Goal: Find specific page/section: Find specific page/section

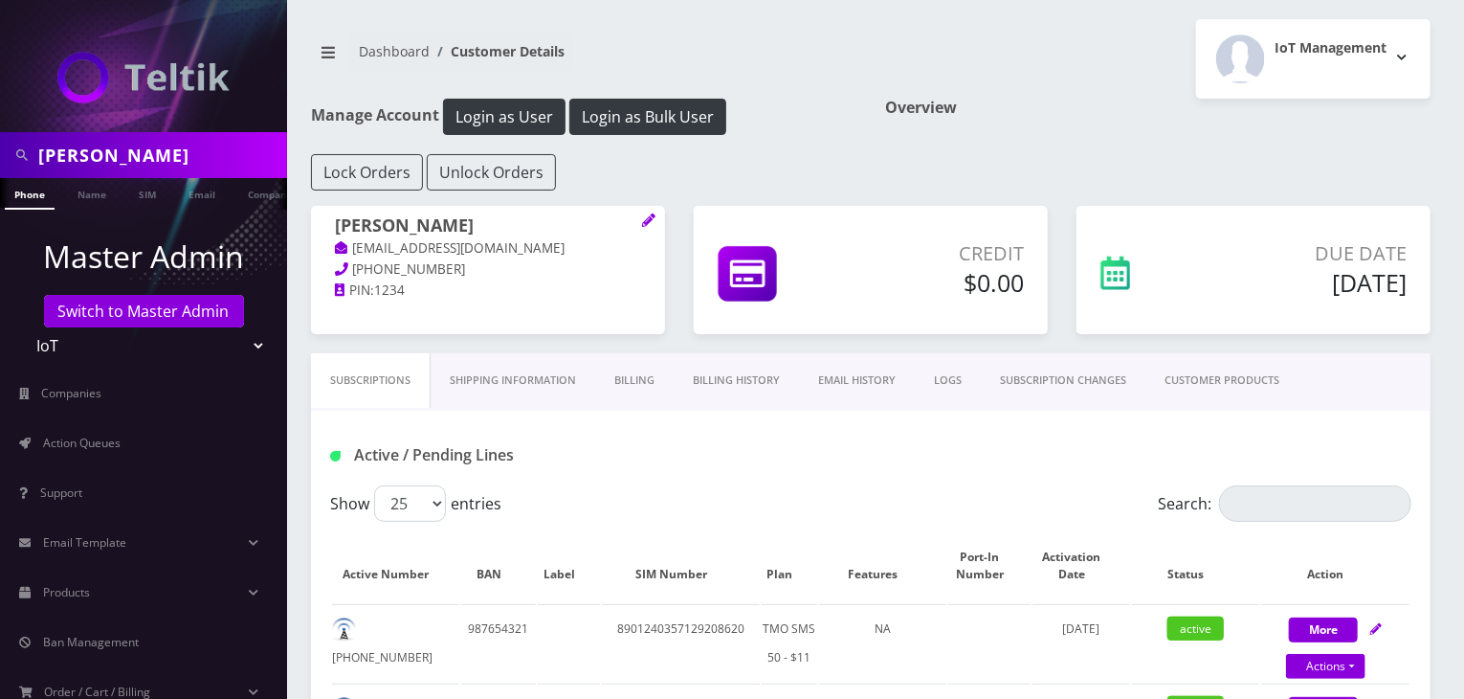
drag, startPoint x: 0, startPoint y: 0, endPoint x: 0, endPoint y: 156, distance: 156.0
click at [0, 156] on div "scott" at bounding box center [143, 155] width 287 height 46
type input "nirvan"
click at [98, 192] on link "Name" at bounding box center [92, 194] width 48 height 32
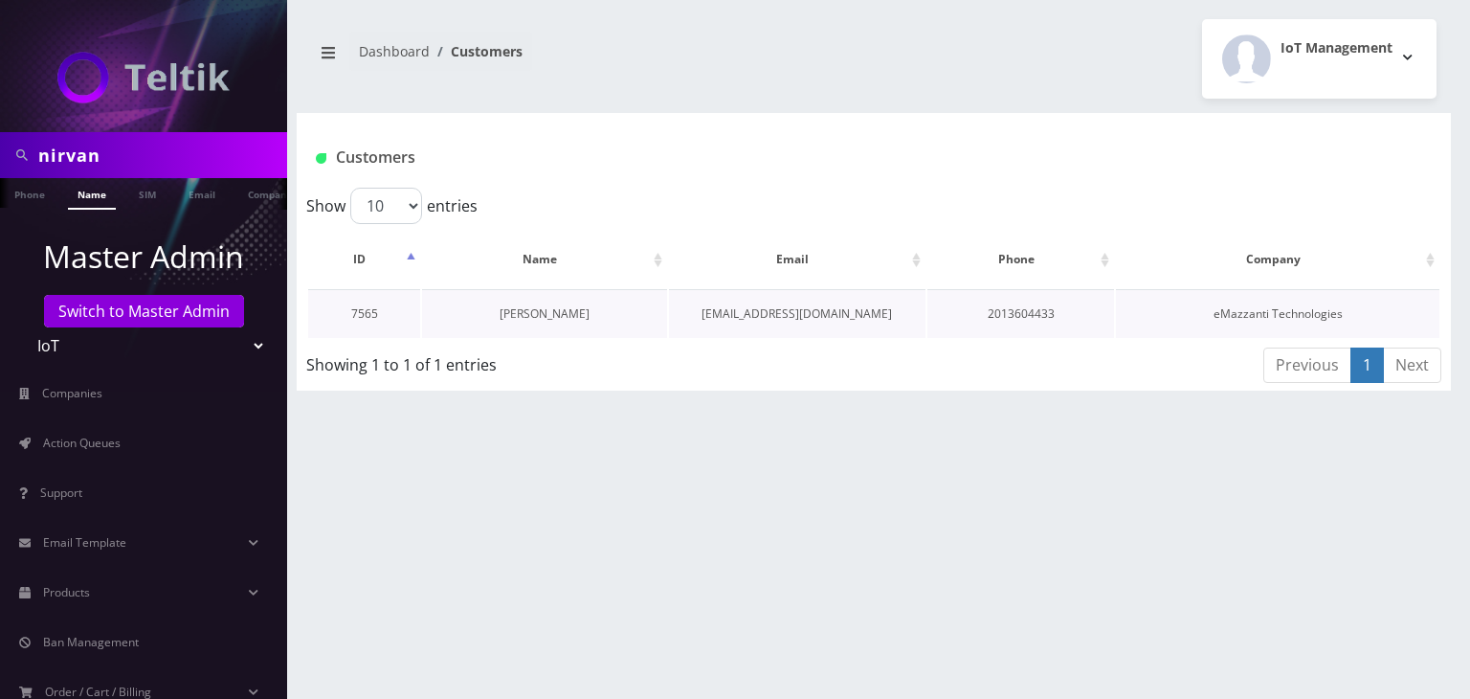
click at [567, 308] on link "[PERSON_NAME]" at bounding box center [544, 313] width 90 height 16
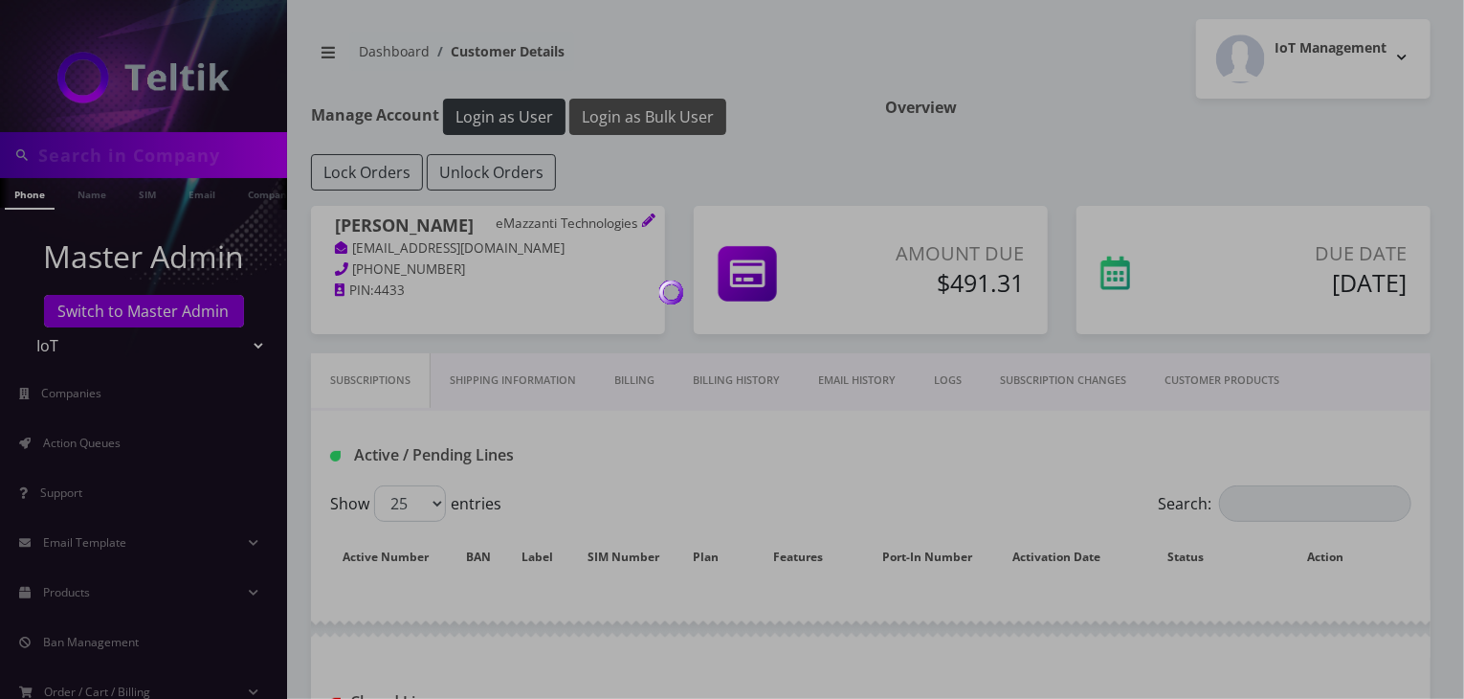
type input "nirvan"
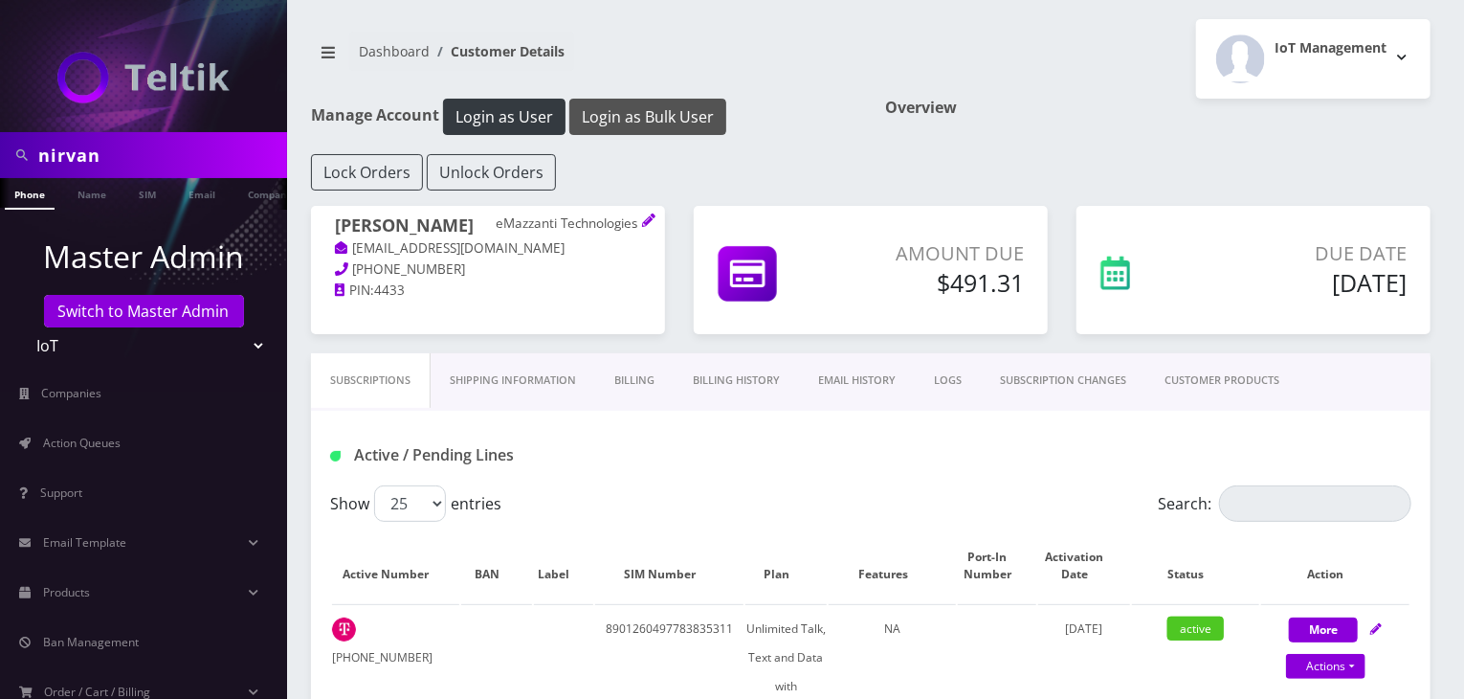
click at [661, 118] on button "Login as Bulk User" at bounding box center [647, 117] width 157 height 36
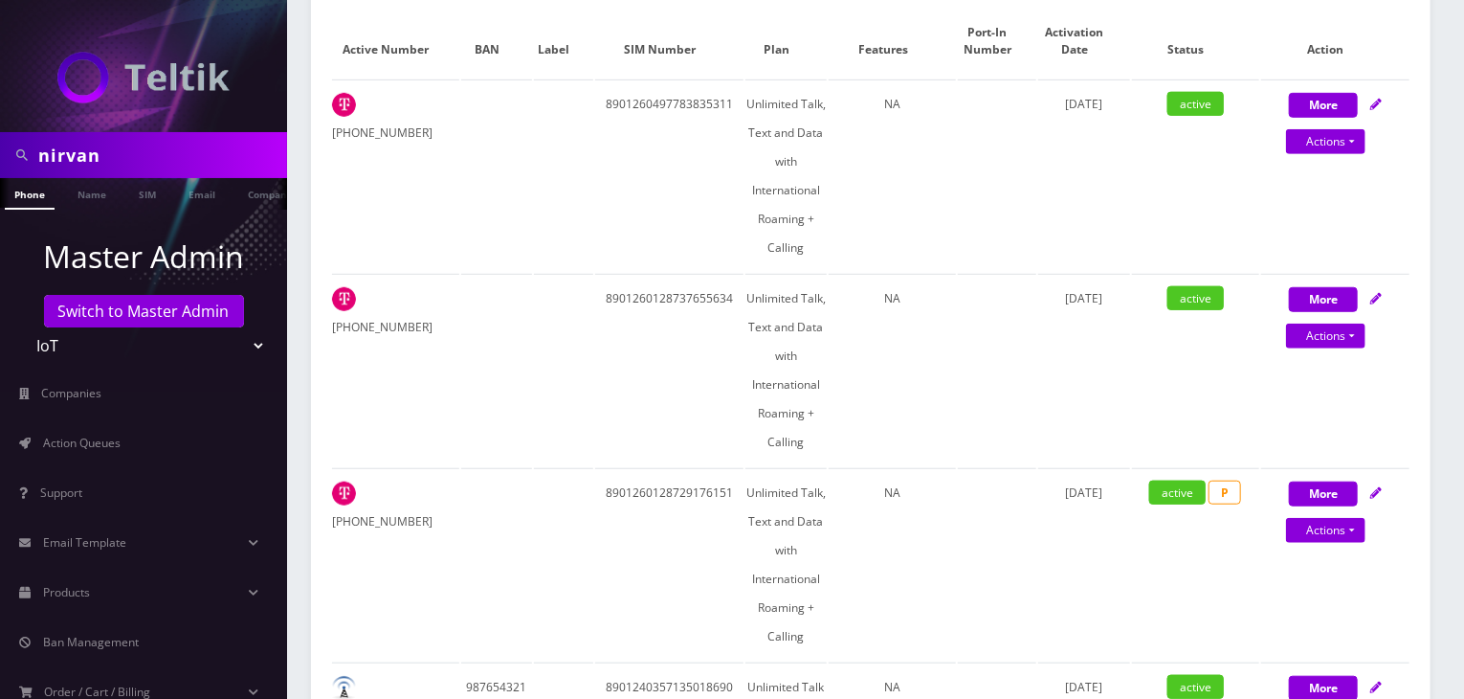
scroll to position [319, 0]
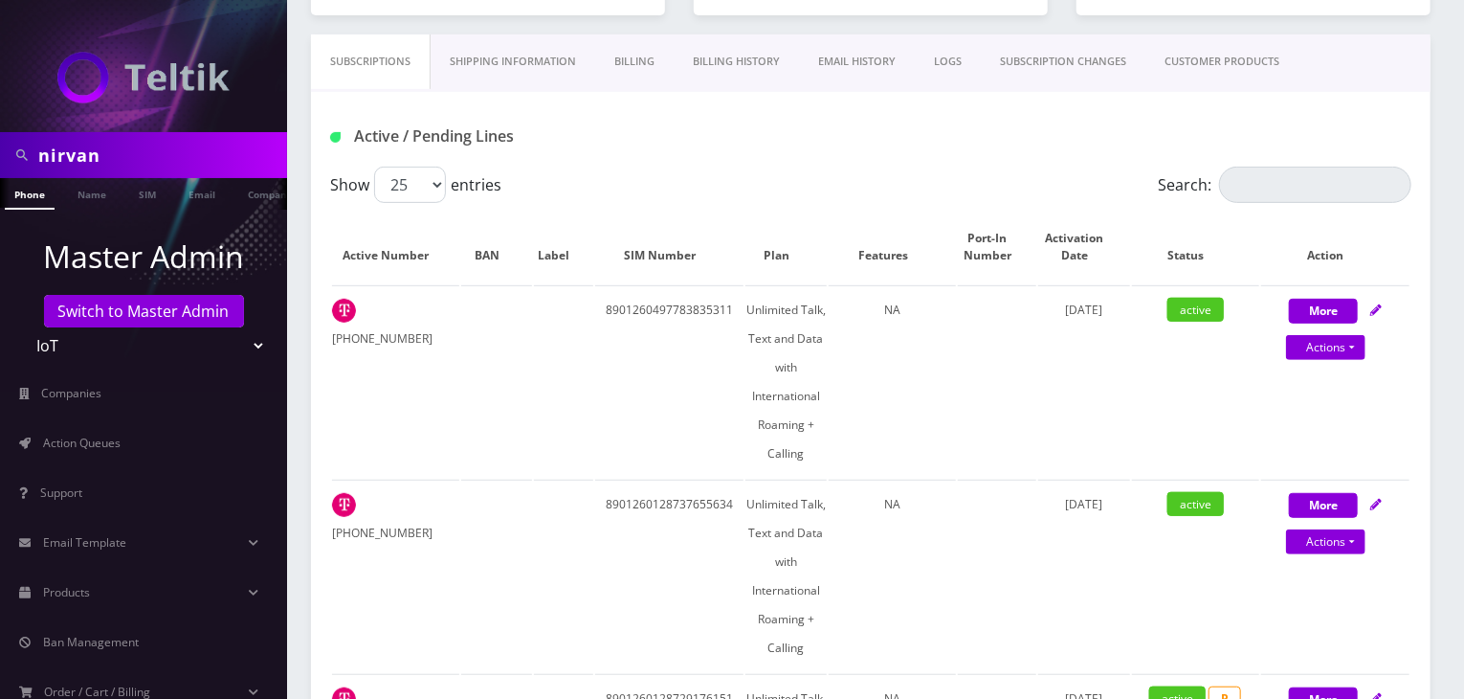
click at [1199, 68] on link "CUSTOMER PRODUCTS" at bounding box center [1221, 61] width 153 height 55
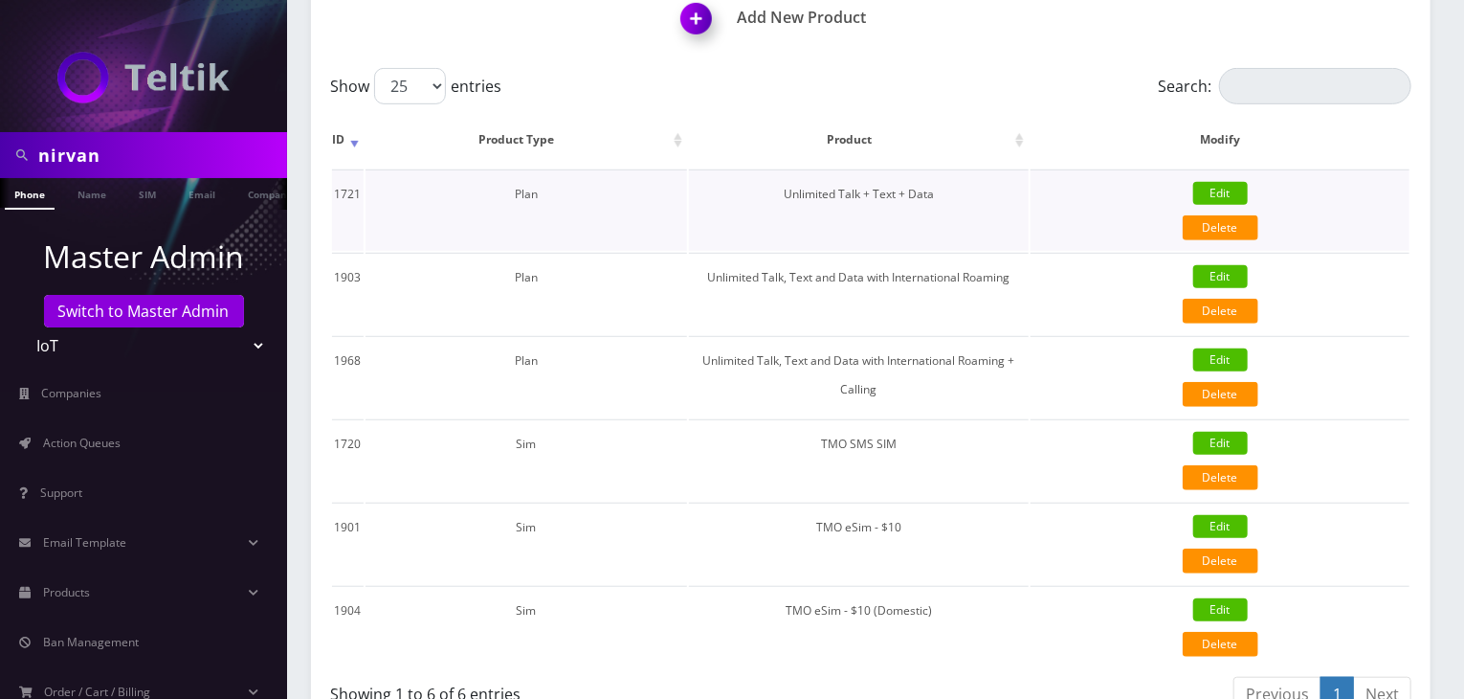
scroll to position [159, 0]
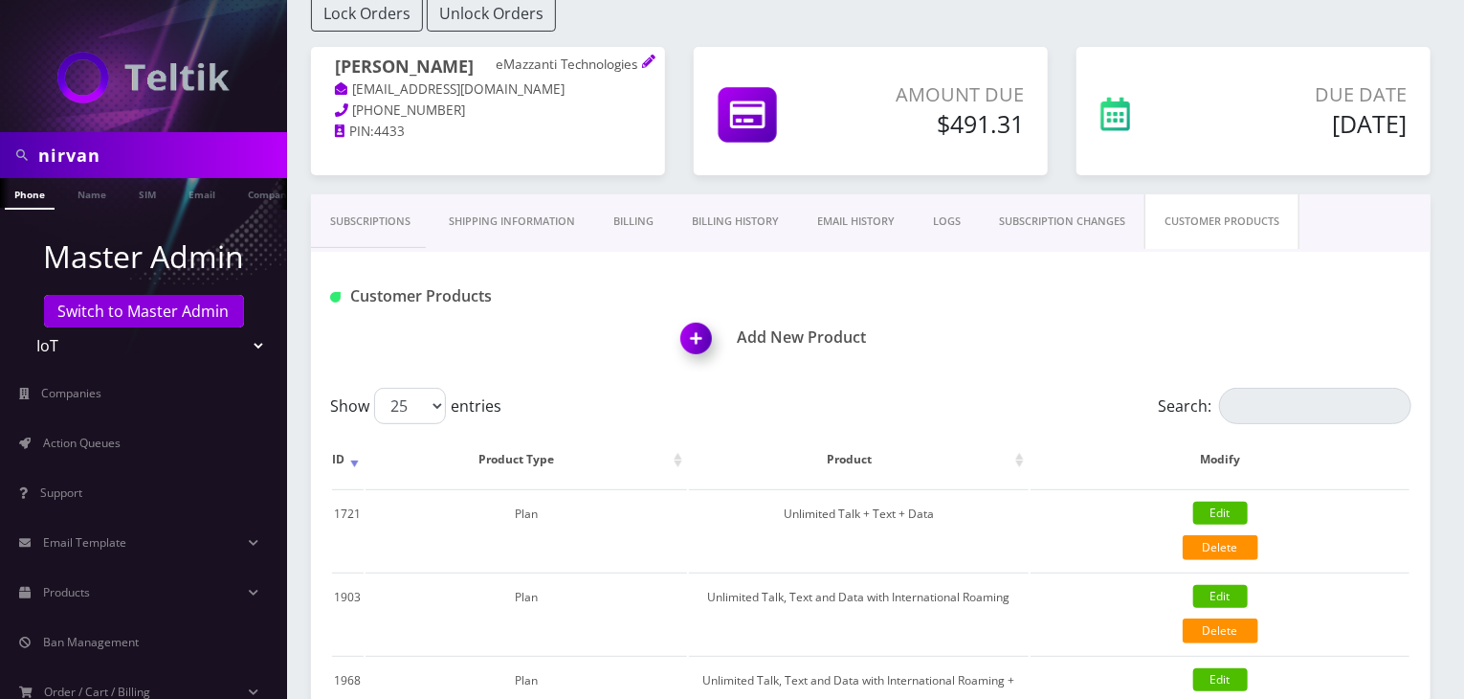
click at [390, 219] on link "Subscriptions" at bounding box center [370, 221] width 119 height 55
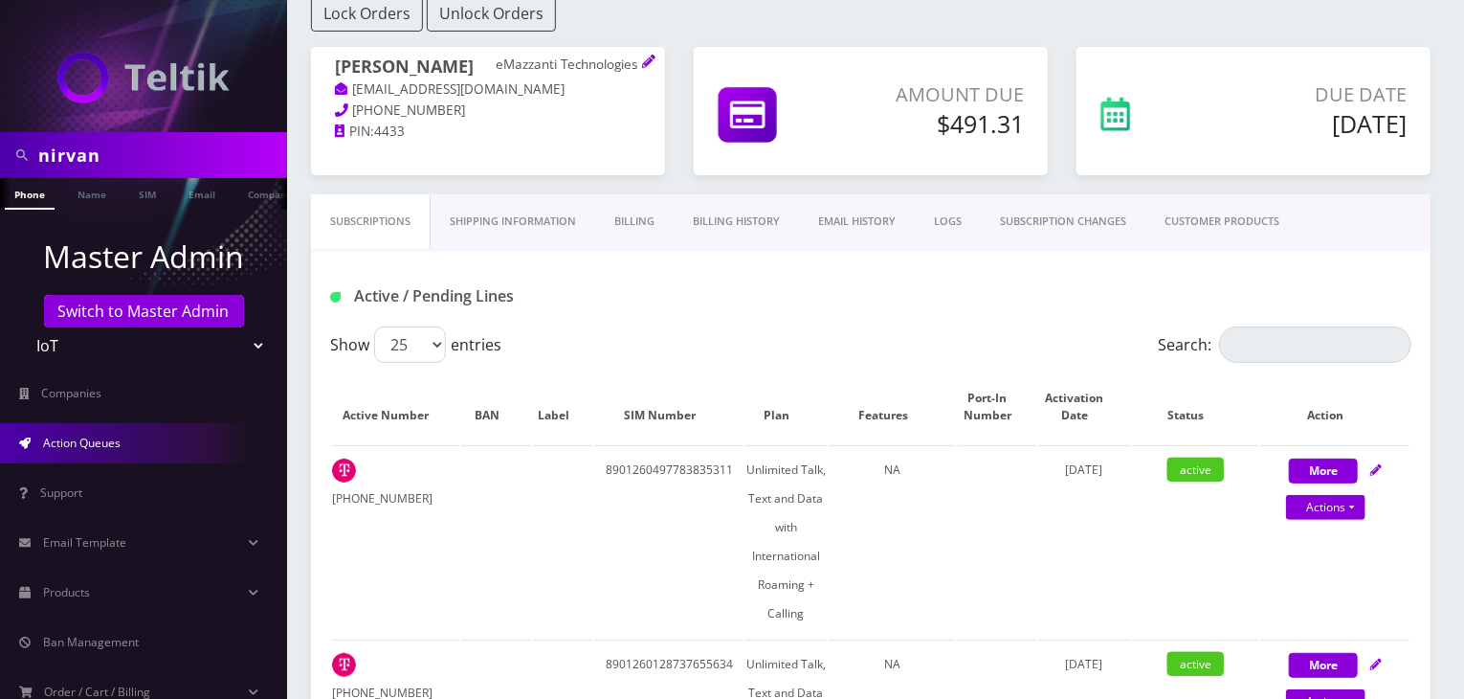
click at [84, 453] on link "Action Queues" at bounding box center [143, 443] width 287 height 40
